Goal: Transaction & Acquisition: Purchase product/service

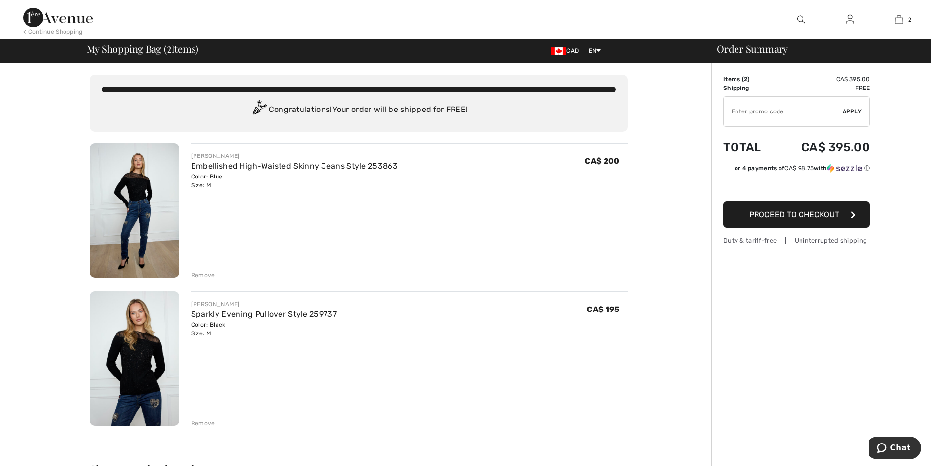
drag, startPoint x: 0, startPoint y: 0, endPoint x: 134, endPoint y: 389, distance: 411.5
click at [134, 389] on img at bounding box center [134, 358] width 89 height 134
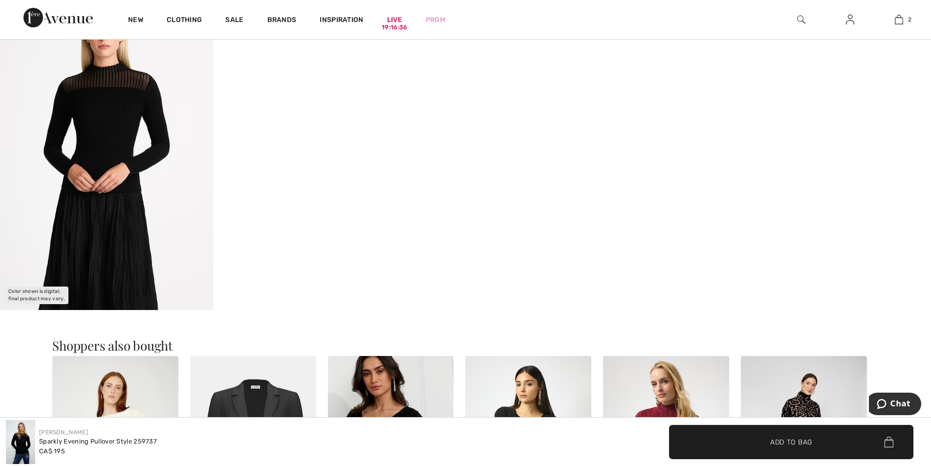
scroll to position [978, 0]
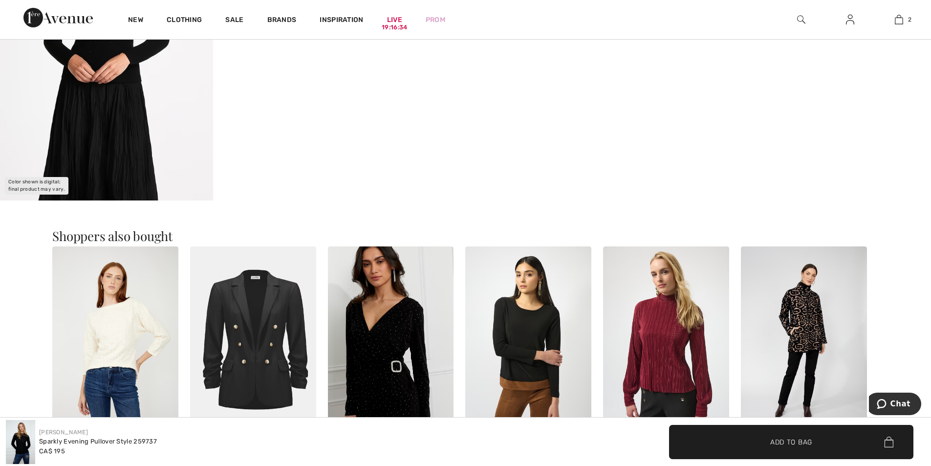
click at [90, 148] on img at bounding box center [106, 40] width 213 height 320
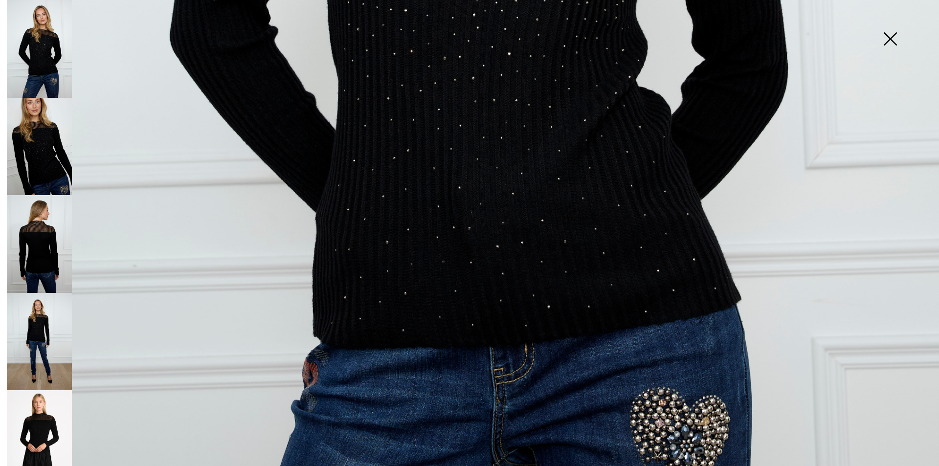
scroll to position [733, 0]
click at [41, 433] on img at bounding box center [39, 439] width 65 height 98
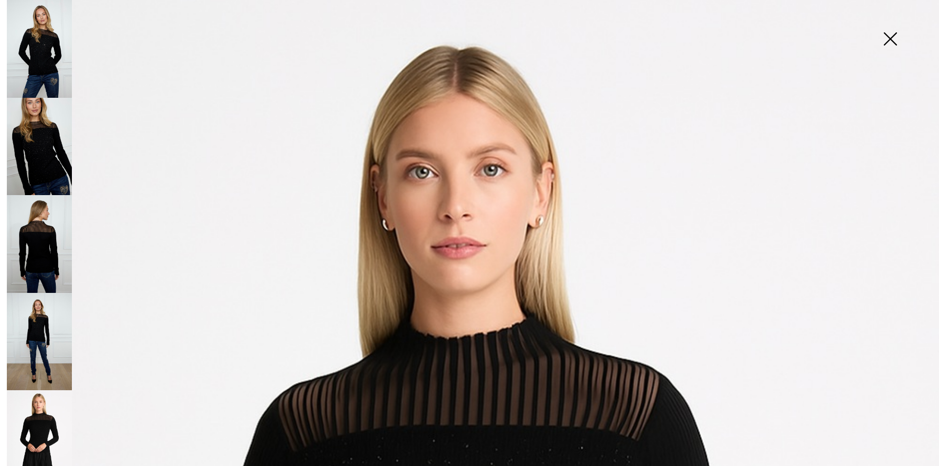
scroll to position [0, 0]
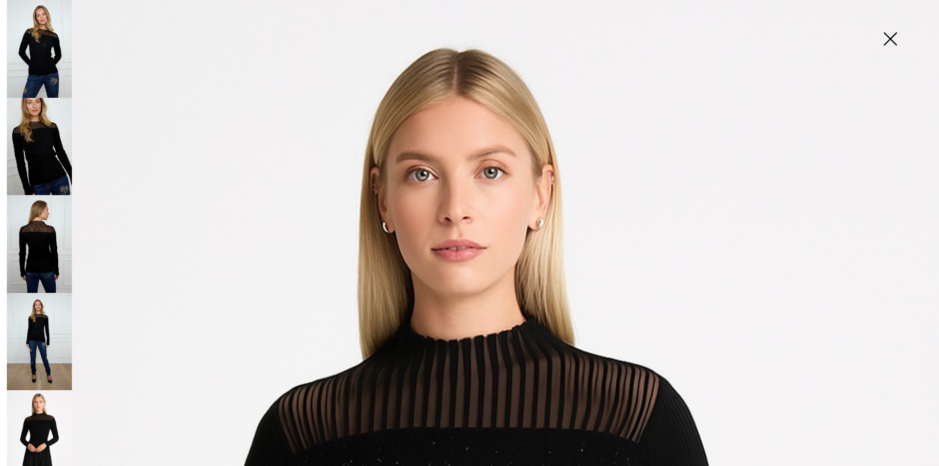
click at [38, 324] on img at bounding box center [39, 342] width 65 height 98
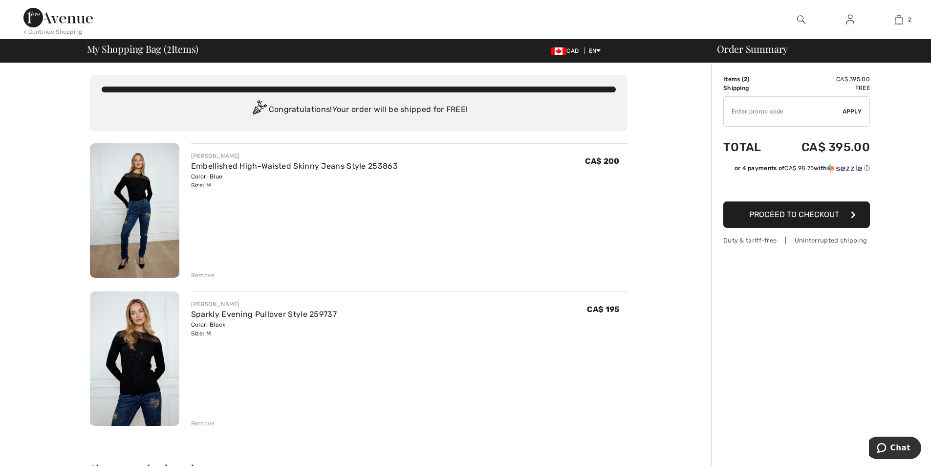
click at [812, 221] on button "Proceed to Checkout" at bounding box center [797, 214] width 147 height 26
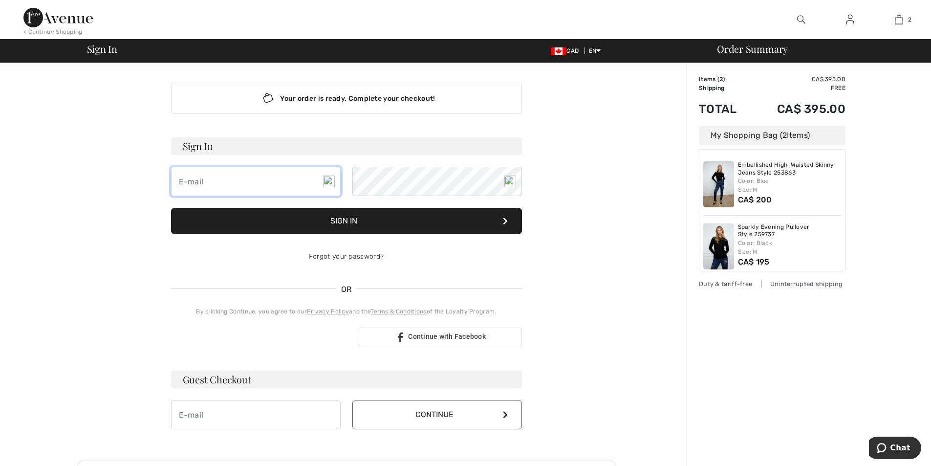
click at [217, 181] on input "email" at bounding box center [256, 181] width 170 height 29
type input "[EMAIL_ADDRESS][DOMAIN_NAME]"
click at [377, 230] on button "Sign In" at bounding box center [346, 221] width 351 height 26
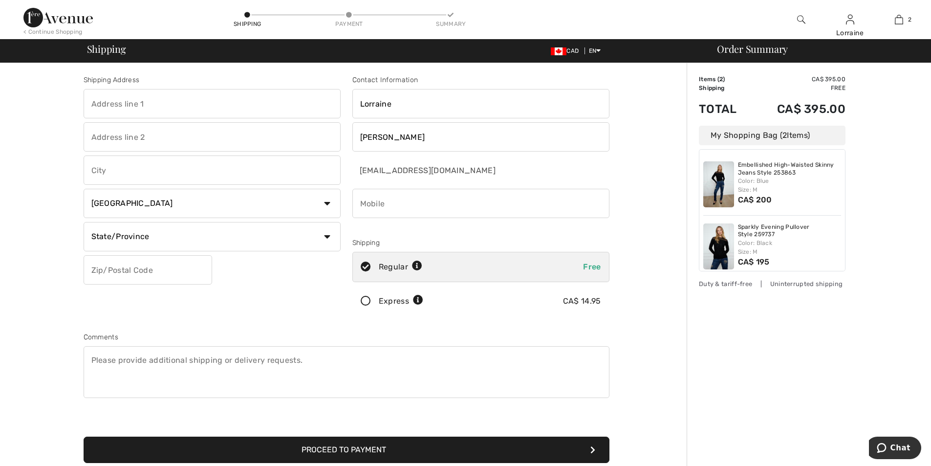
click at [174, 103] on input "text" at bounding box center [212, 103] width 257 height 29
type input "[STREET_ADDRESS][PERSON_NAME]"
type input "St. Thomas"
select select "ON"
type input "N5R 2T8"
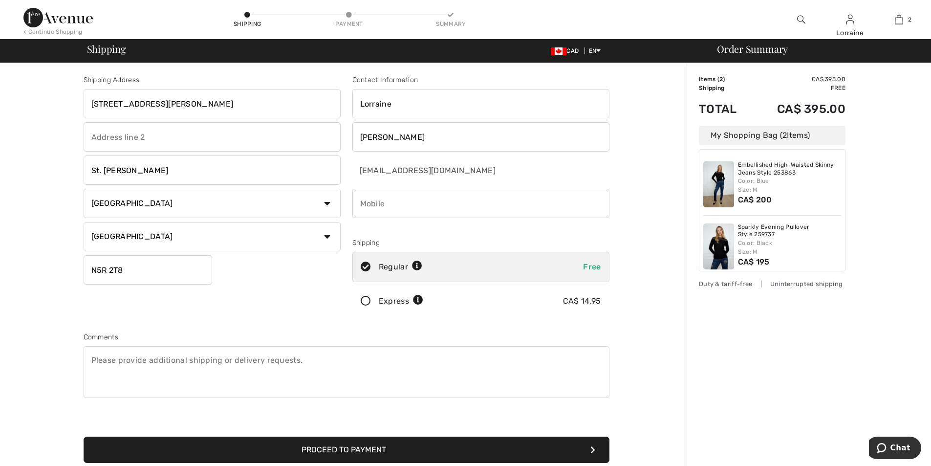
type input "5196372767"
type input "N5R2T8"
click at [310, 367] on textarea at bounding box center [347, 372] width 526 height 52
click at [115, 361] on textarea at bounding box center [347, 372] width 526 height 52
click at [140, 358] on textarea "Please put in box beside front Door" at bounding box center [347, 372] width 526 height 52
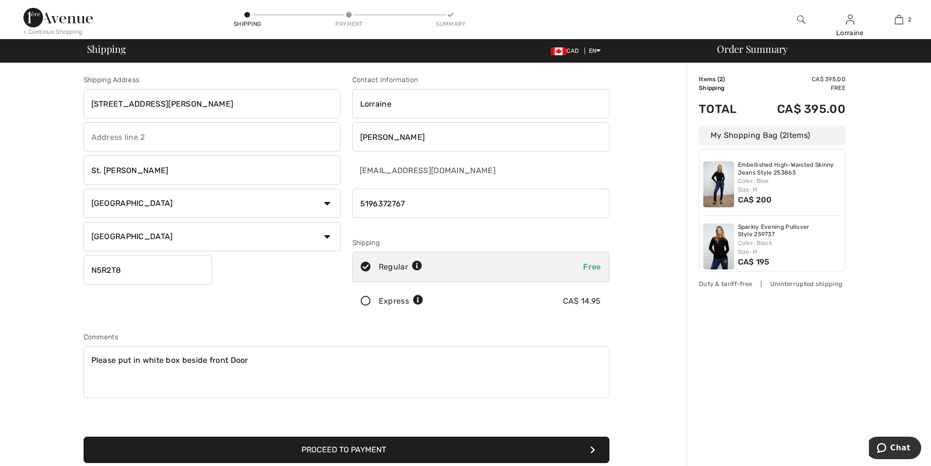
click at [249, 357] on textarea "Please put in white box beside front Door" at bounding box center [347, 372] width 526 height 52
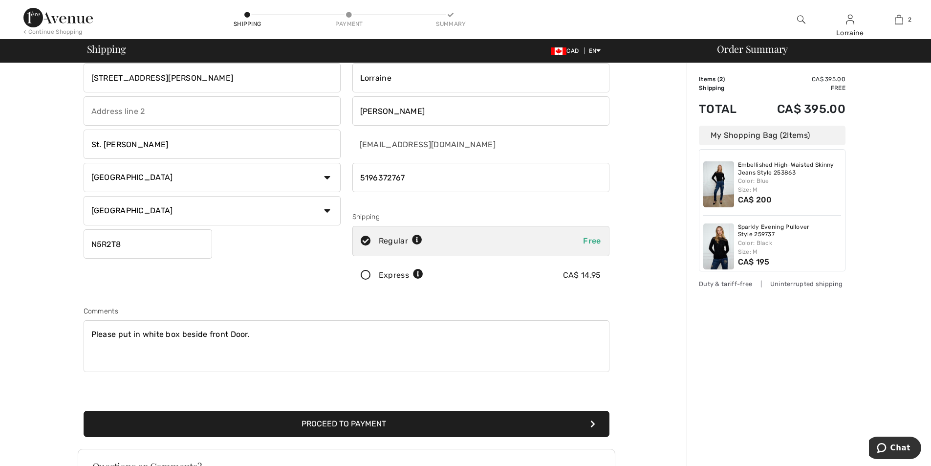
scroll to position [49, 0]
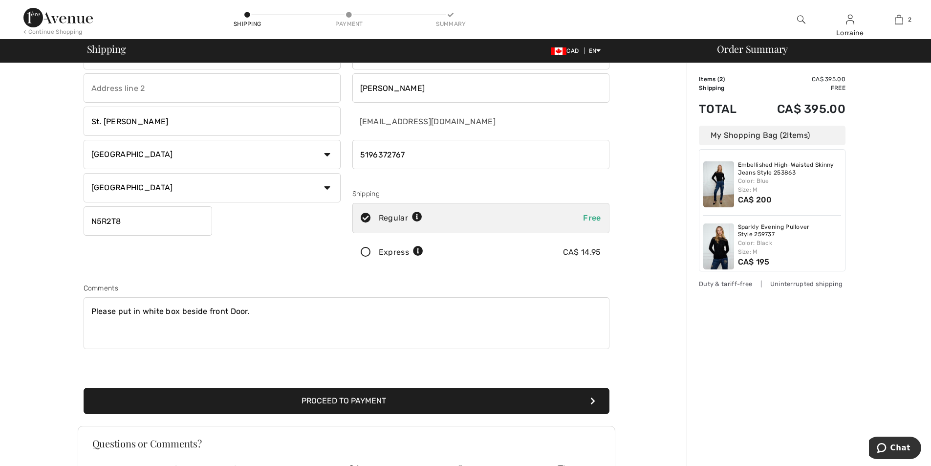
type textarea "Please put in white box beside front Door."
click at [500, 408] on button "Proceed to Payment" at bounding box center [347, 401] width 526 height 26
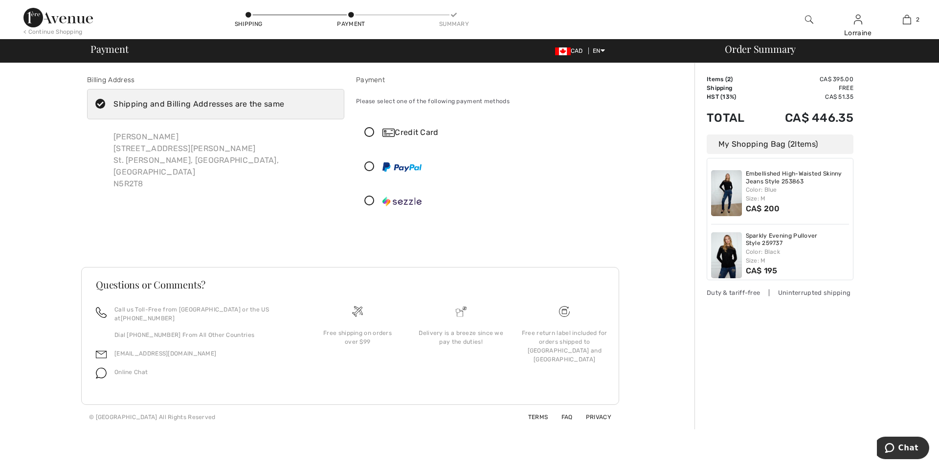
click at [410, 132] on div "Credit Card" at bounding box center [494, 133] width 224 height 12
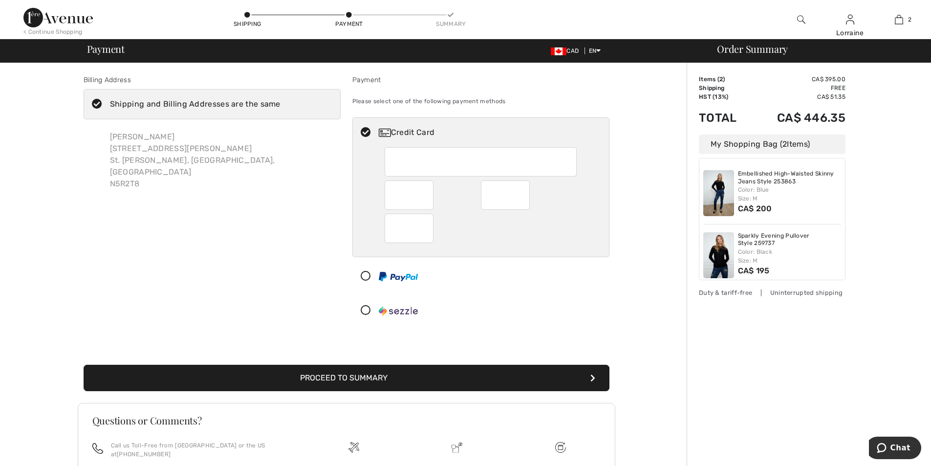
click at [429, 380] on button "Proceed to Summary" at bounding box center [347, 378] width 526 height 26
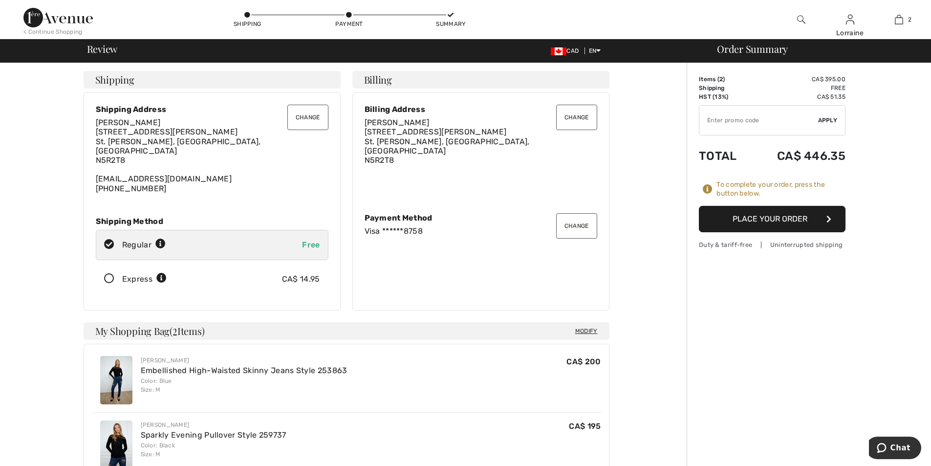
click at [806, 219] on button "Place Your Order" at bounding box center [772, 219] width 147 height 26
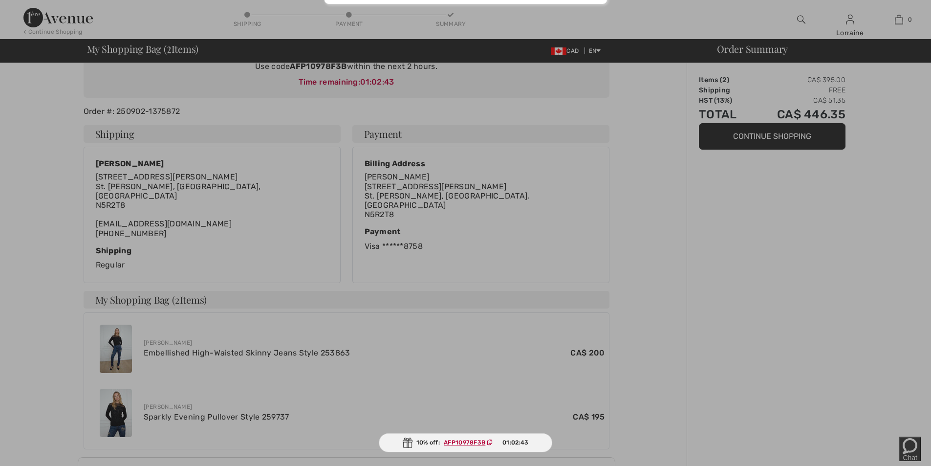
scroll to position [147, 0]
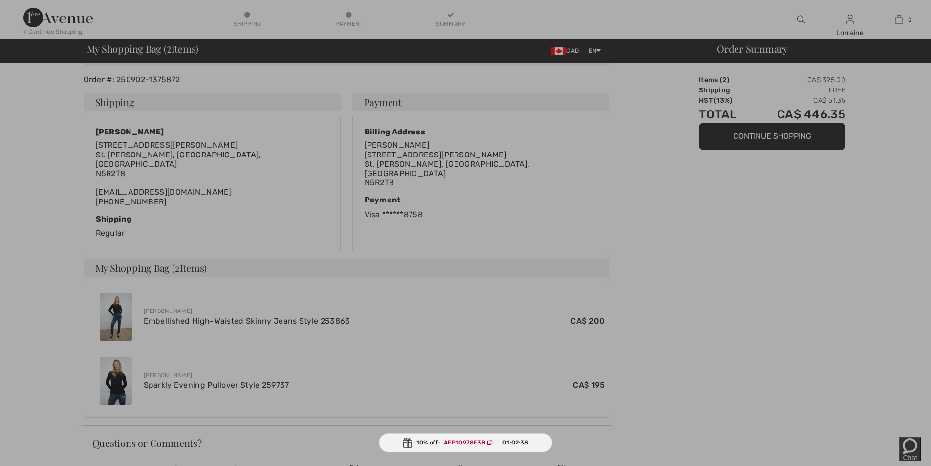
click at [171, 307] on div at bounding box center [465, 233] width 931 height 466
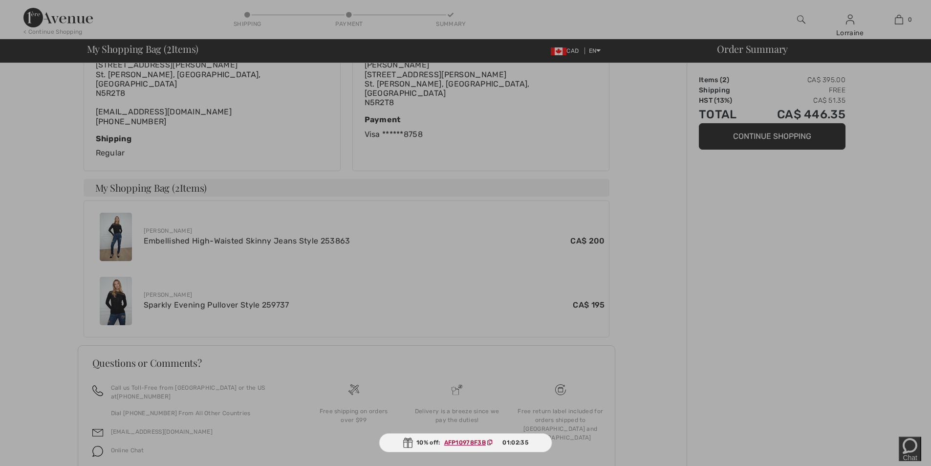
scroll to position [250, 0]
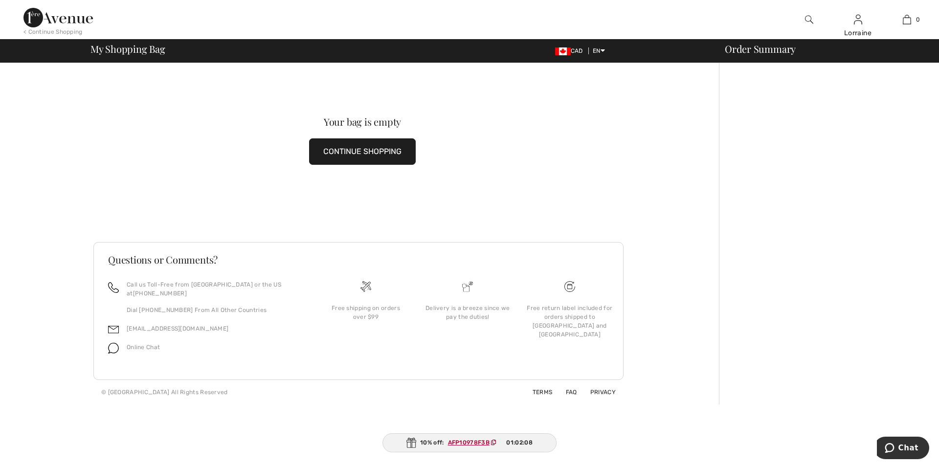
click at [385, 143] on button "CONTINUE SHOPPING" at bounding box center [362, 151] width 107 height 26
click at [384, 149] on button "CONTINUE SHOPPING" at bounding box center [362, 151] width 107 height 26
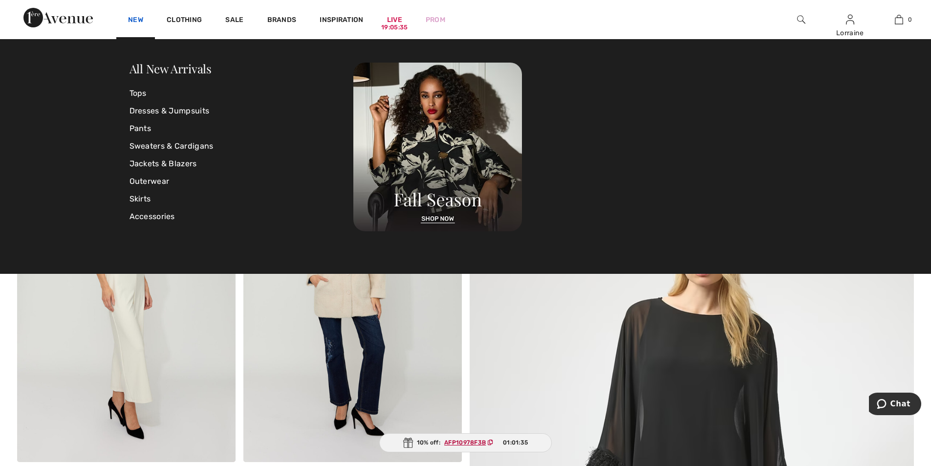
click at [137, 17] on link "New" at bounding box center [135, 21] width 15 height 10
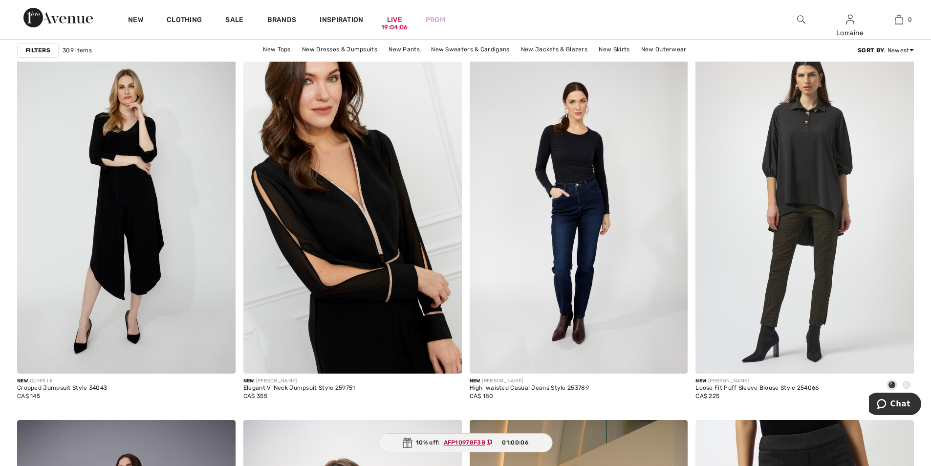
scroll to position [5035, 0]
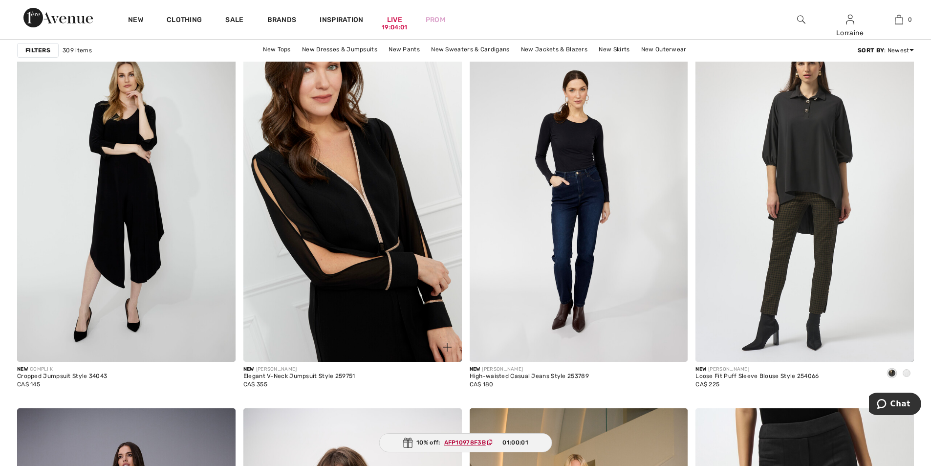
click at [390, 274] on img at bounding box center [352, 198] width 219 height 328
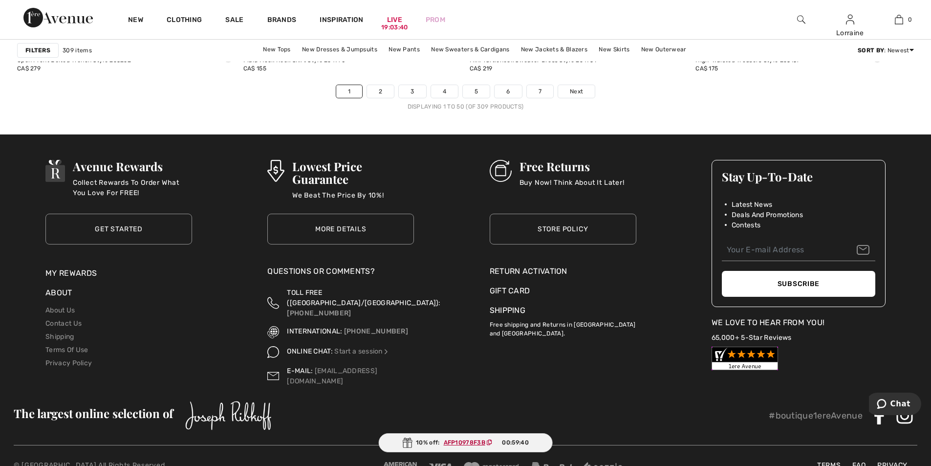
scroll to position [5751, 0]
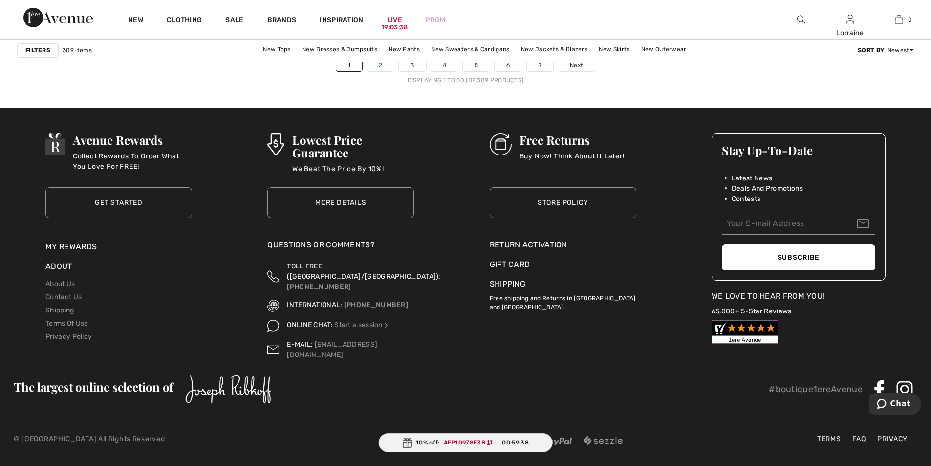
click at [386, 71] on link "2" at bounding box center [380, 65] width 27 height 13
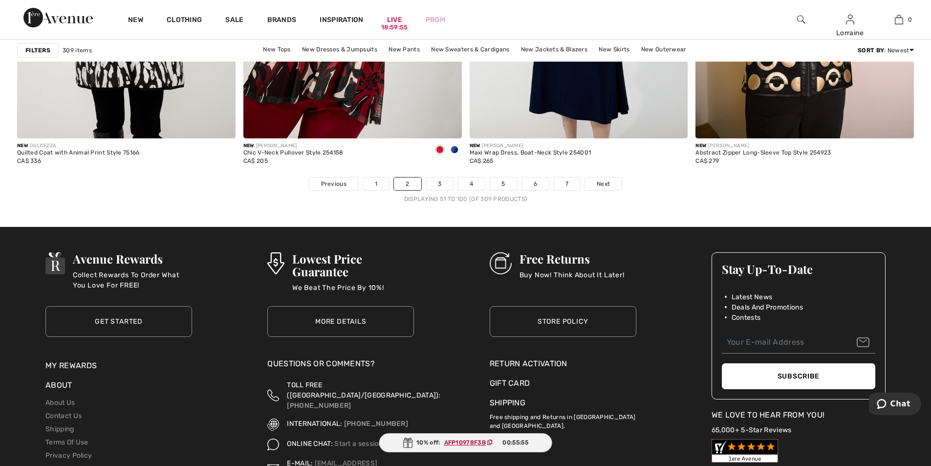
scroll to position [5573, 0]
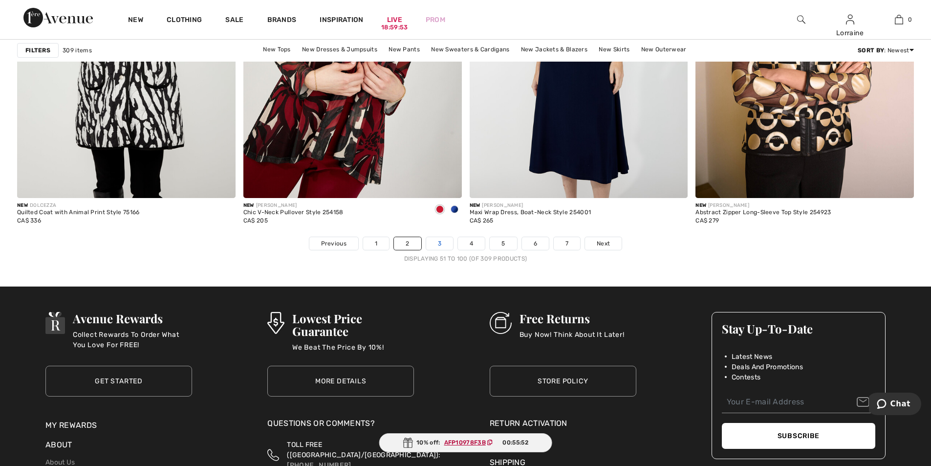
click at [441, 246] on link "3" at bounding box center [439, 243] width 27 height 13
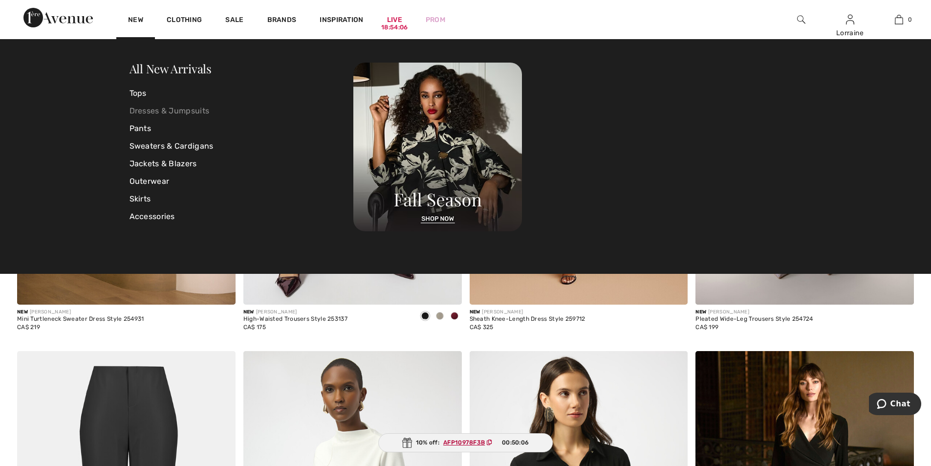
click at [150, 112] on link "Dresses & Jumpsuits" at bounding box center [242, 111] width 224 height 18
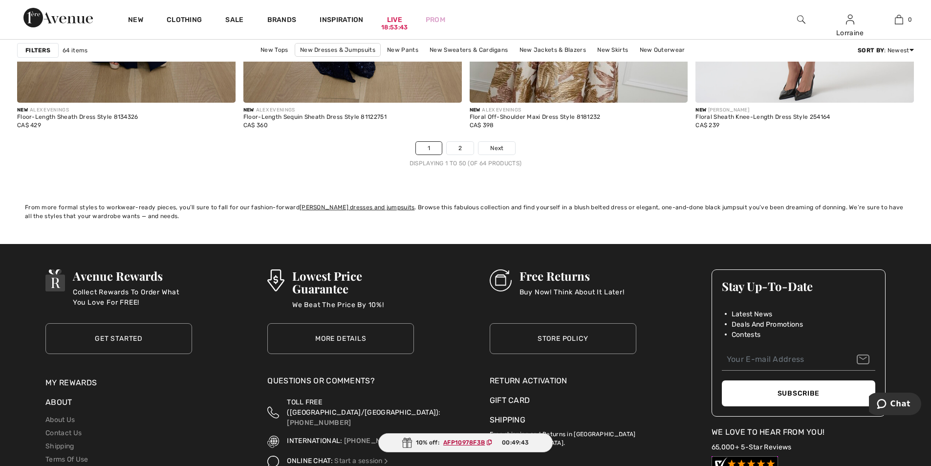
scroll to position [5671, 0]
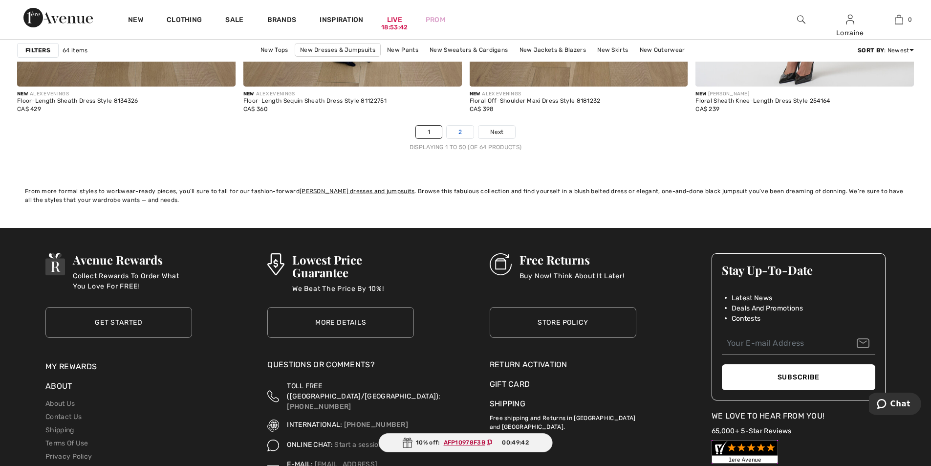
click at [455, 138] on link "2" at bounding box center [460, 132] width 27 height 13
click at [460, 138] on link "2" at bounding box center [460, 132] width 27 height 13
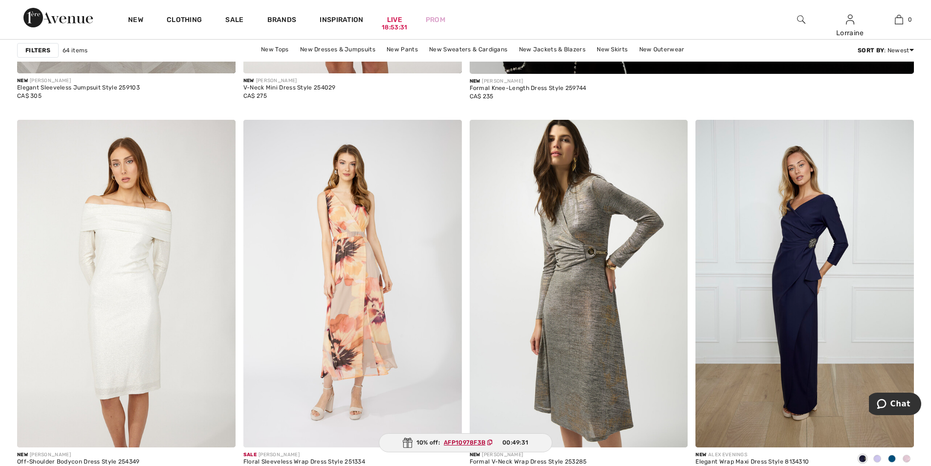
scroll to position [684, 0]
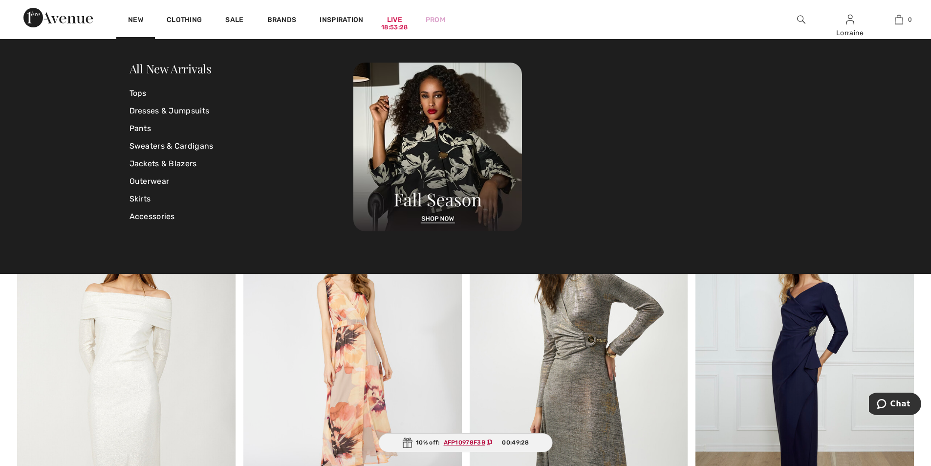
click at [136, 15] on div "New" at bounding box center [135, 19] width 39 height 39
click at [136, 17] on link "New" at bounding box center [135, 21] width 15 height 10
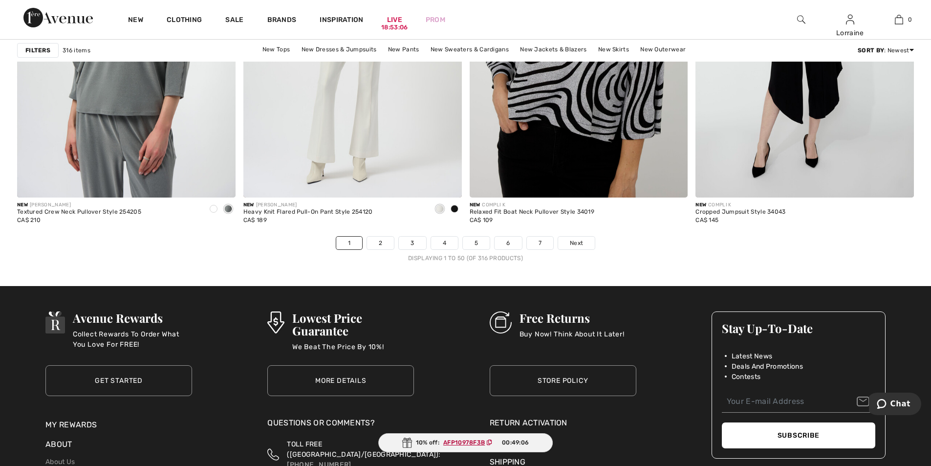
scroll to position [5573, 0]
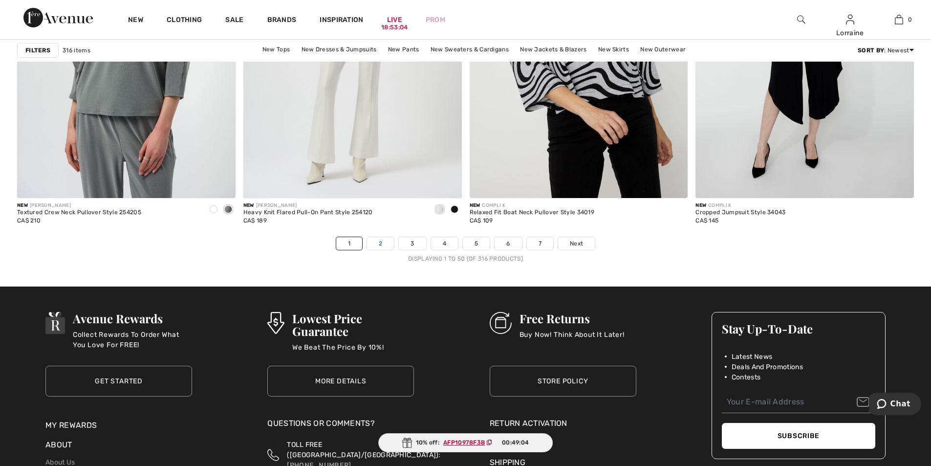
click at [380, 250] on link "2" at bounding box center [380, 243] width 27 height 13
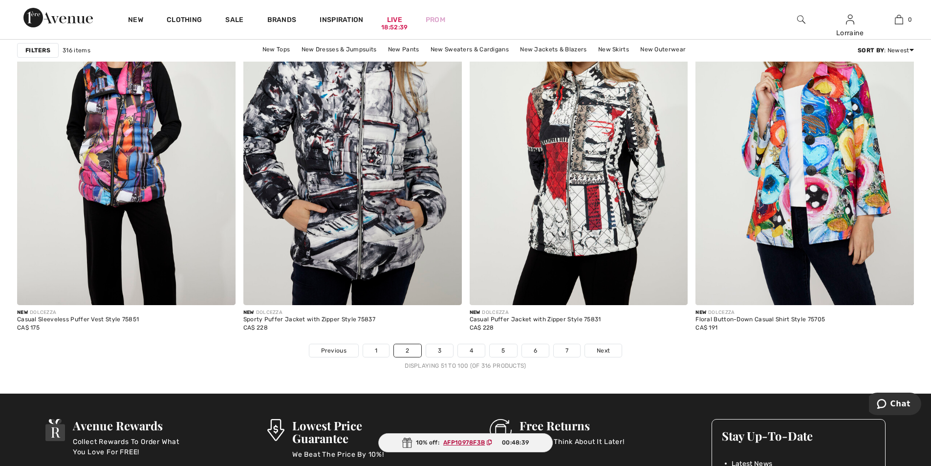
scroll to position [5573, 0]
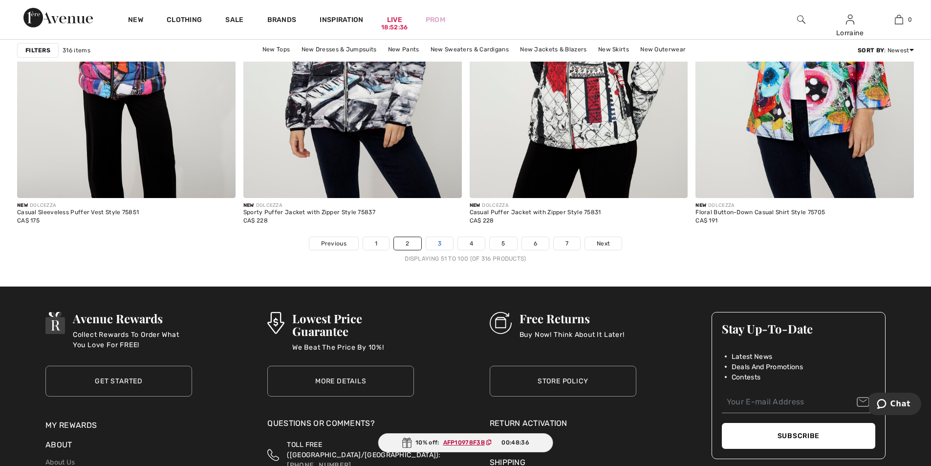
click at [440, 247] on link "3" at bounding box center [439, 243] width 27 height 13
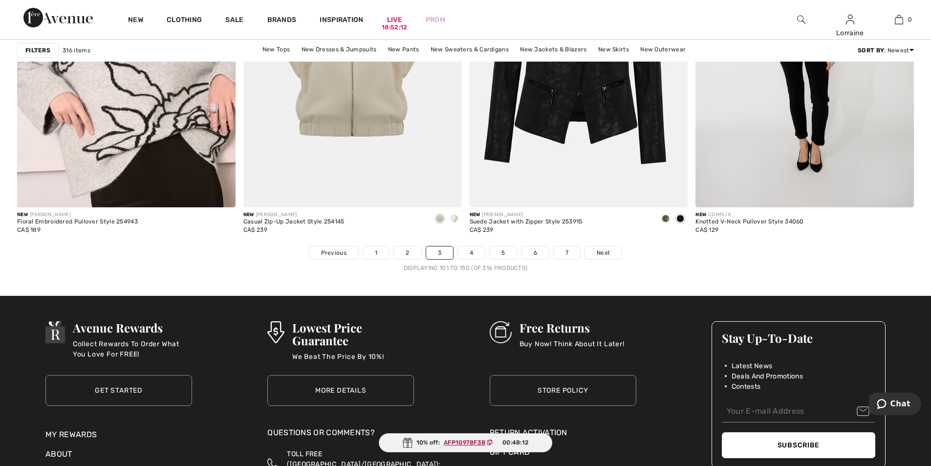
scroll to position [5671, 0]
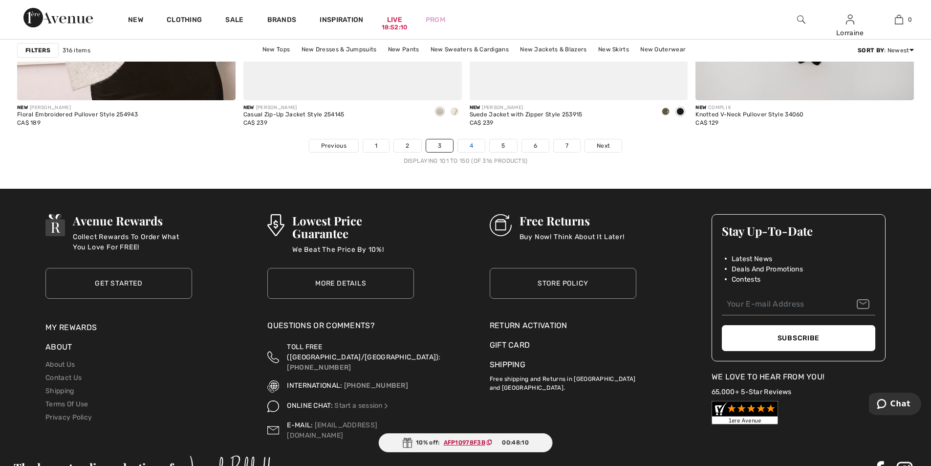
click at [473, 146] on link "4" at bounding box center [471, 145] width 27 height 13
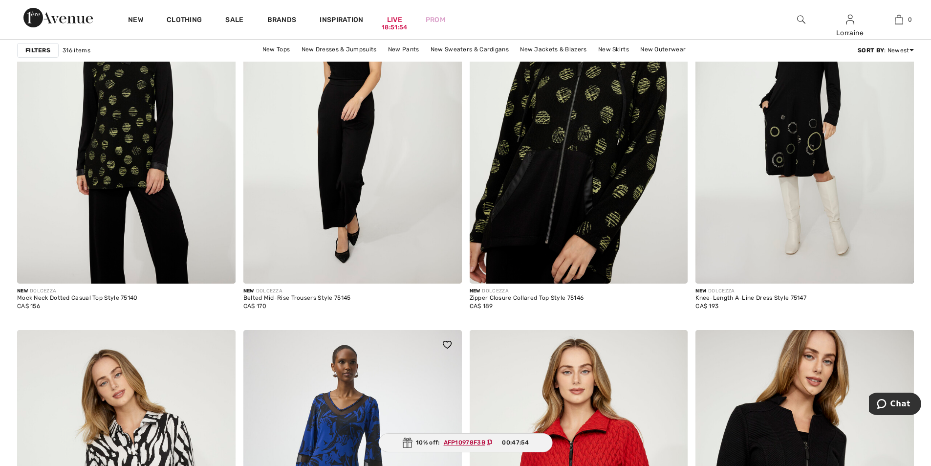
scroll to position [4742, 0]
